Goal: Task Accomplishment & Management: Complete application form

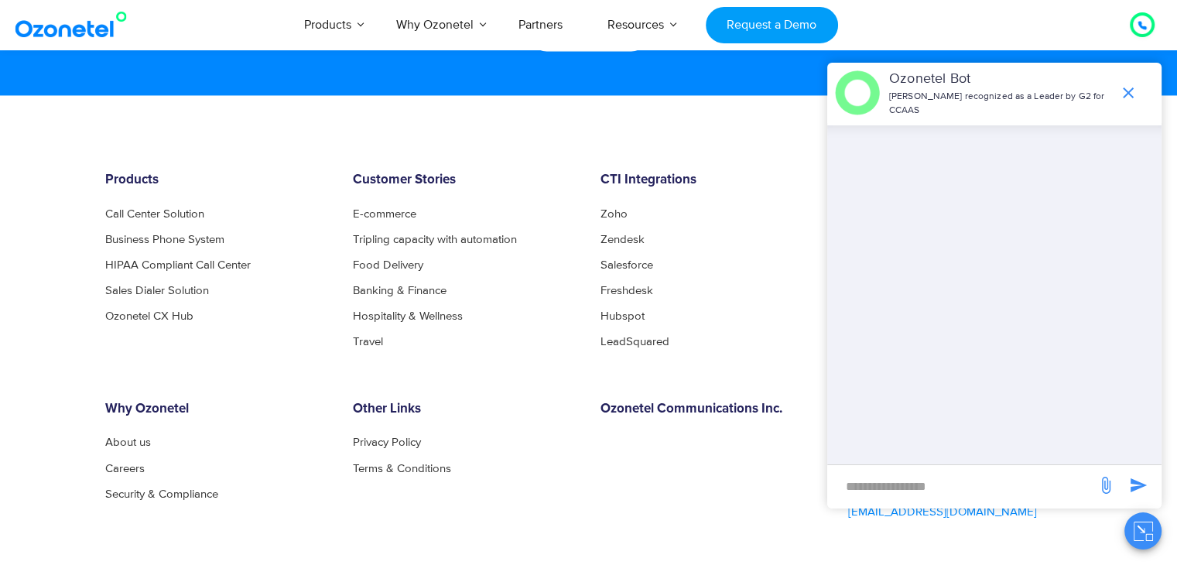
scroll to position [8360, 0]
click at [123, 462] on link "Careers" at bounding box center [129, 468] width 48 height 12
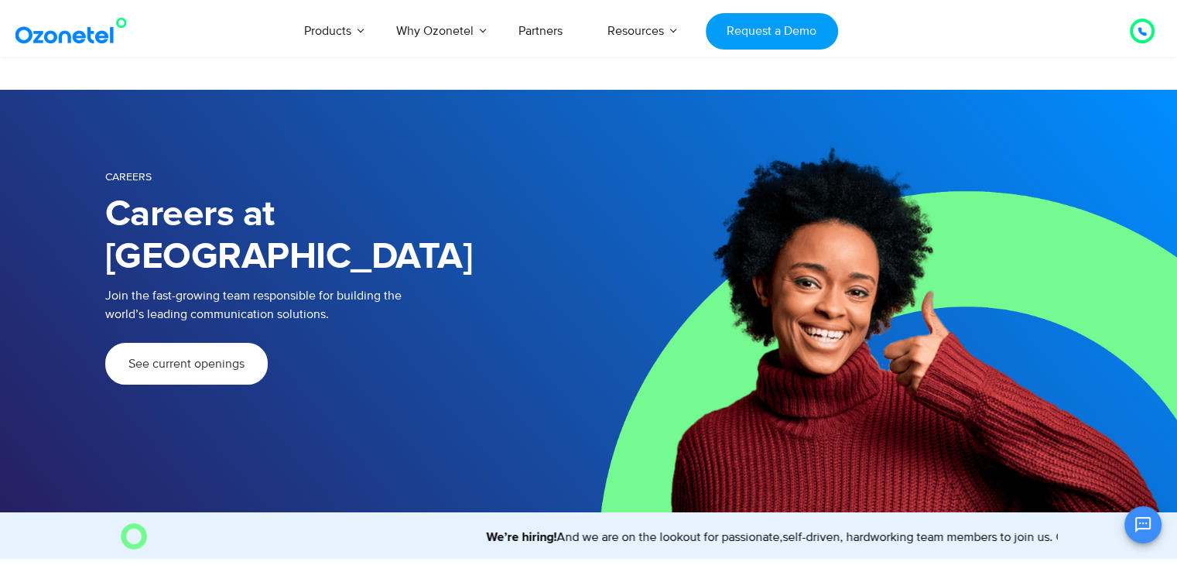
scroll to position [226, 0]
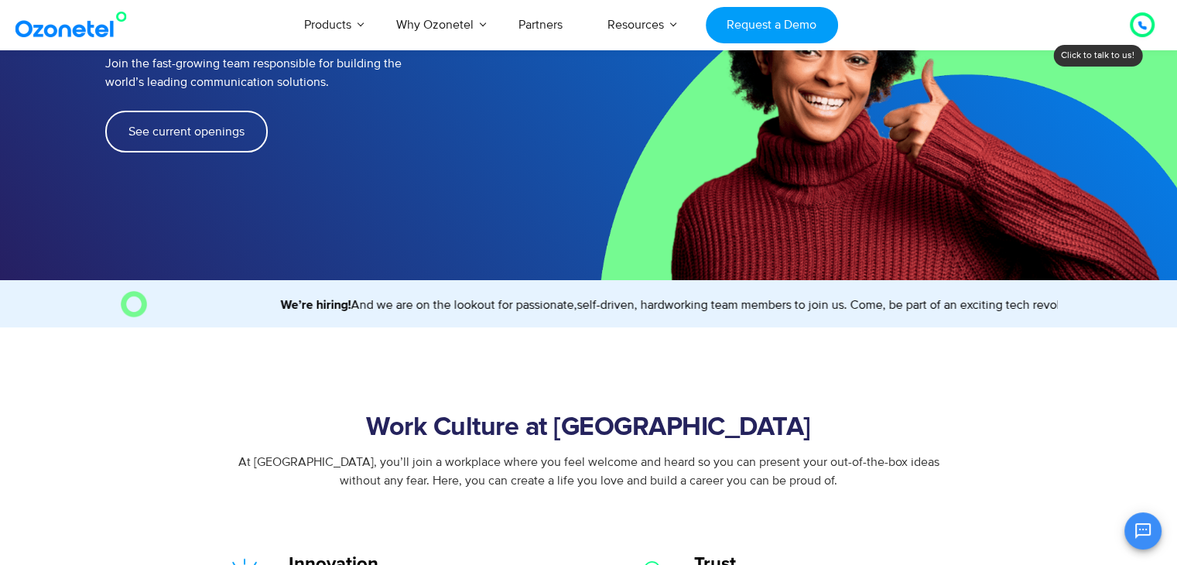
click at [207, 111] on link "See current openings" at bounding box center [186, 132] width 162 height 42
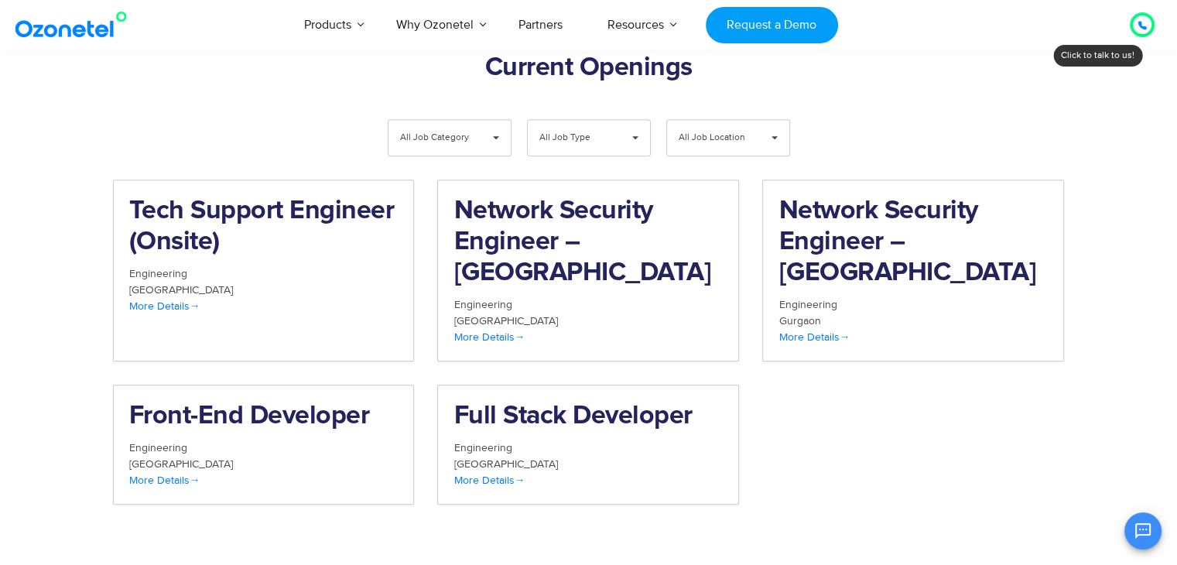
scroll to position [1602, 0]
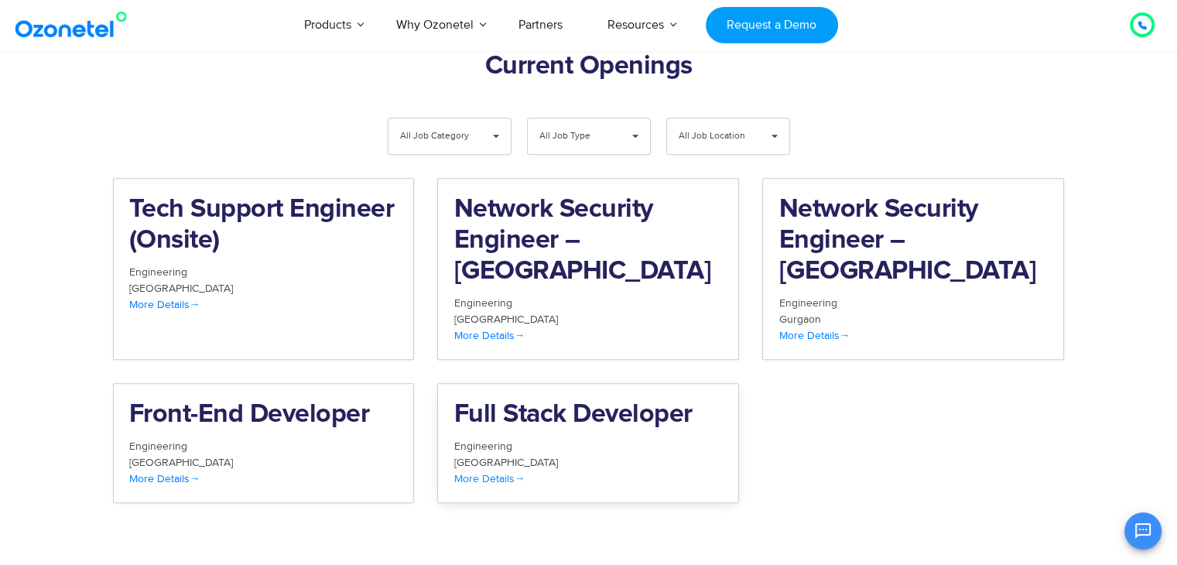
click at [671, 438] on div "Engineering" at bounding box center [587, 446] width 269 height 16
